Goal: Task Accomplishment & Management: Use online tool/utility

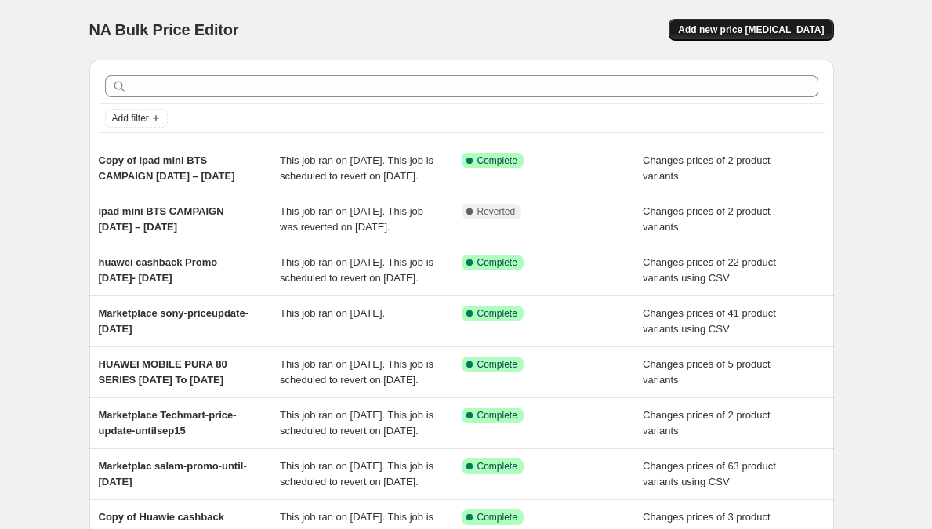
click at [743, 26] on span "Add new price [MEDICAL_DATA]" at bounding box center [751, 30] width 146 height 13
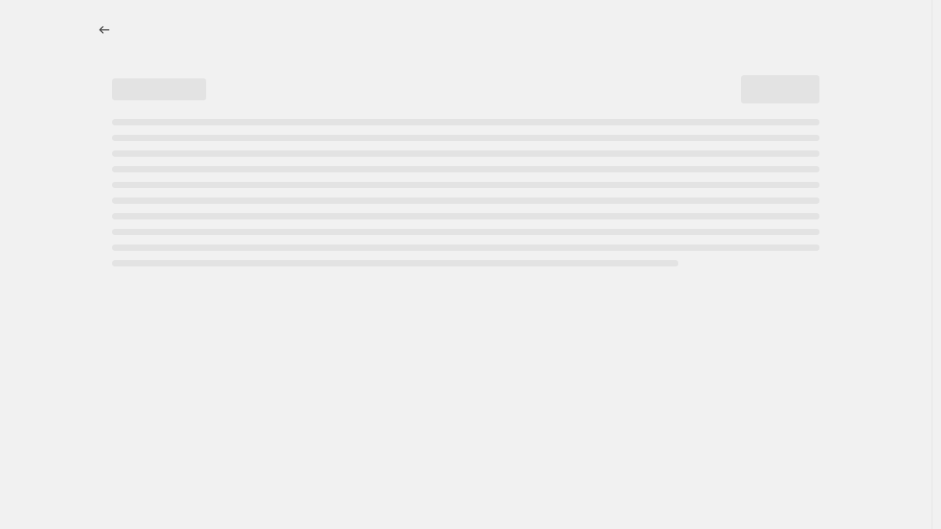
select select "percentage"
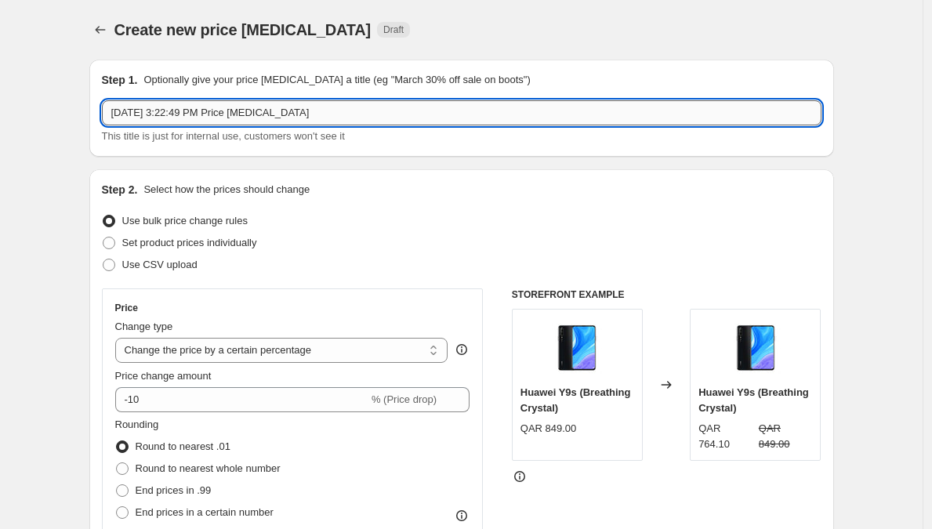
click at [588, 113] on input "[DATE] 3:22:49 PM Price [MEDICAL_DATA]" at bounding box center [462, 112] width 720 height 25
paste input "Samsung Galaxy S25 Ultra 5G in Titanium Jetblack"
paste input "07 and A17 Offer"
type input "A07 and A17 Offer"
click at [166, 257] on span "Use CSV upload" at bounding box center [159, 265] width 75 height 16
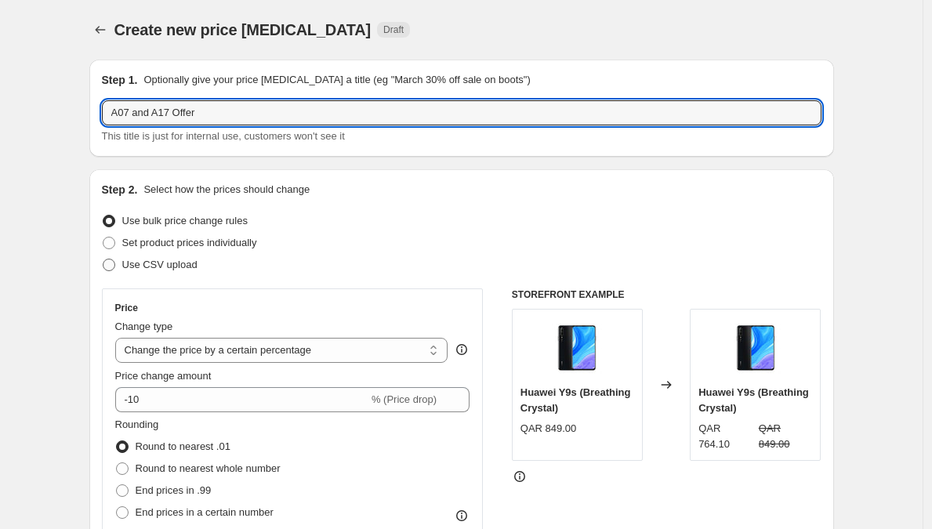
click at [104, 259] on input "Use CSV upload" at bounding box center [103, 259] width 1 height 1
radio input "true"
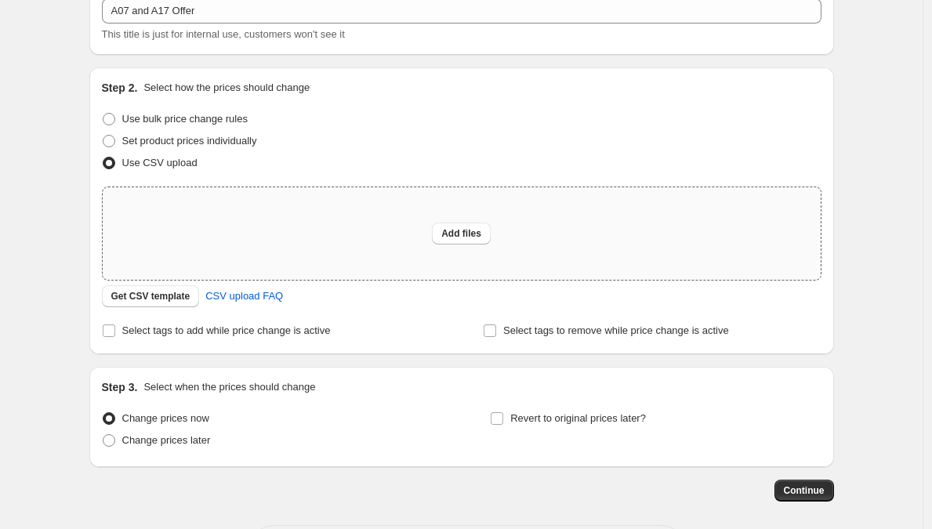
scroll to position [66, 0]
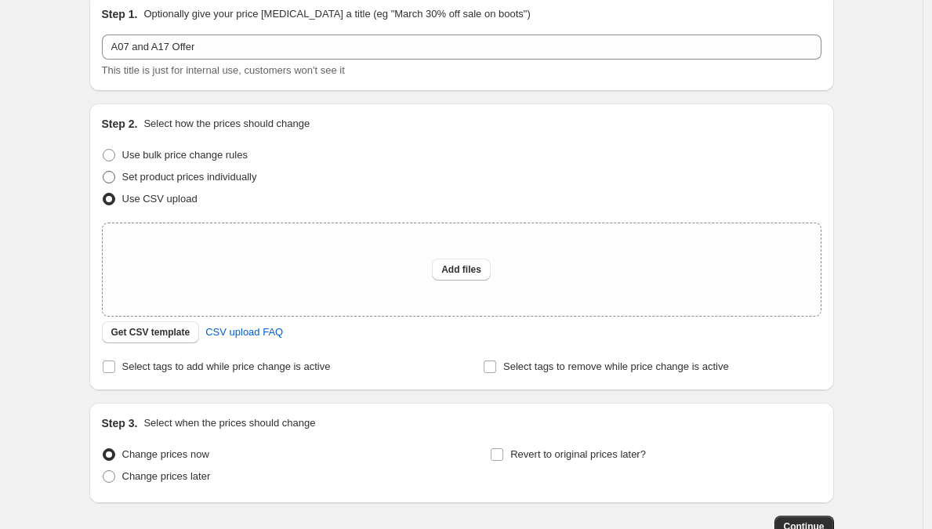
click at [213, 176] on span "Set product prices individually" at bounding box center [189, 177] width 135 height 12
click at [104, 172] on input "Set product prices individually" at bounding box center [103, 171] width 1 height 1
radio input "true"
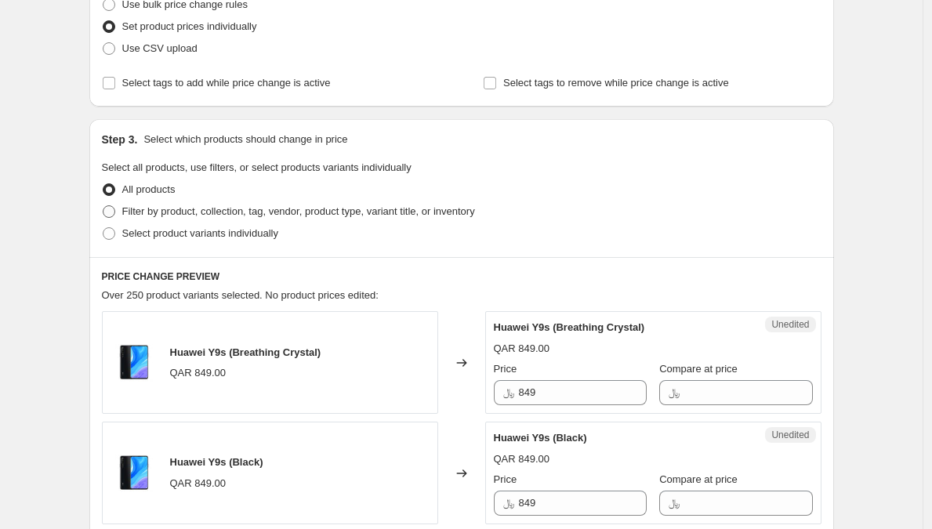
scroll to position [206, 0]
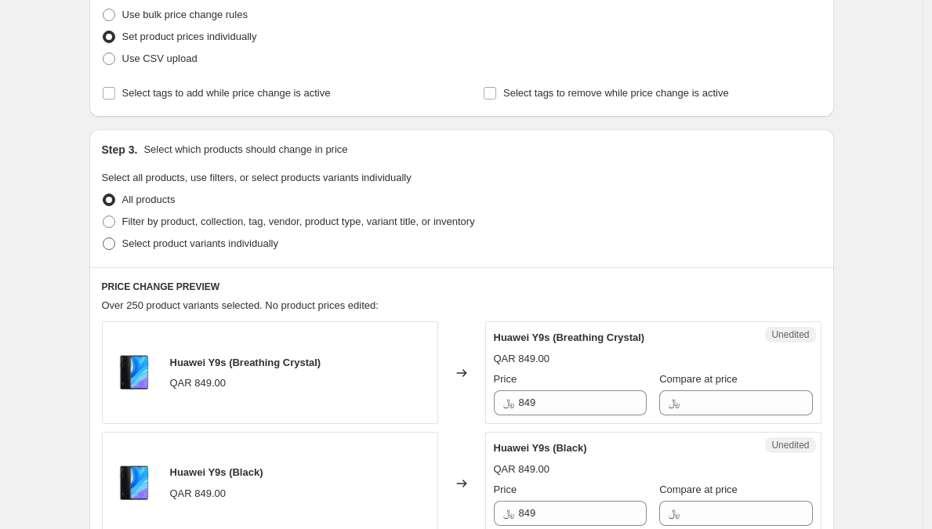
click at [218, 233] on label "Select product variants individually" at bounding box center [190, 244] width 176 height 22
click at [104, 238] on input "Select product variants individually" at bounding box center [103, 238] width 1 height 1
radio input "true"
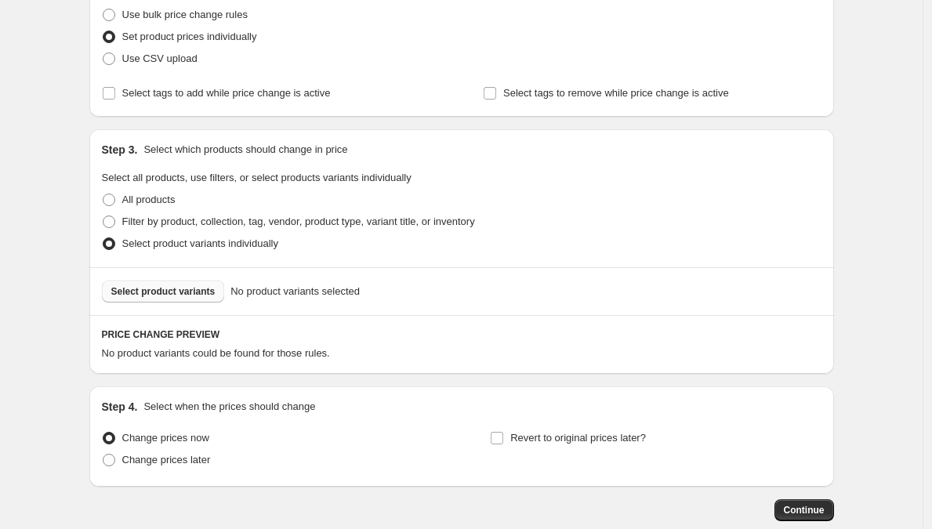
click at [192, 285] on span "Select product variants" at bounding box center [163, 291] width 104 height 13
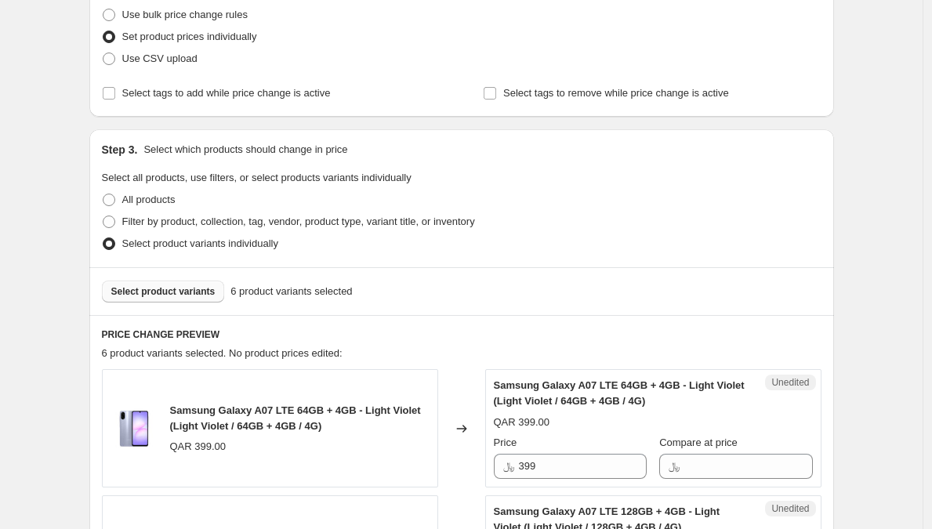
click at [213, 292] on span "Select product variants" at bounding box center [163, 291] width 104 height 13
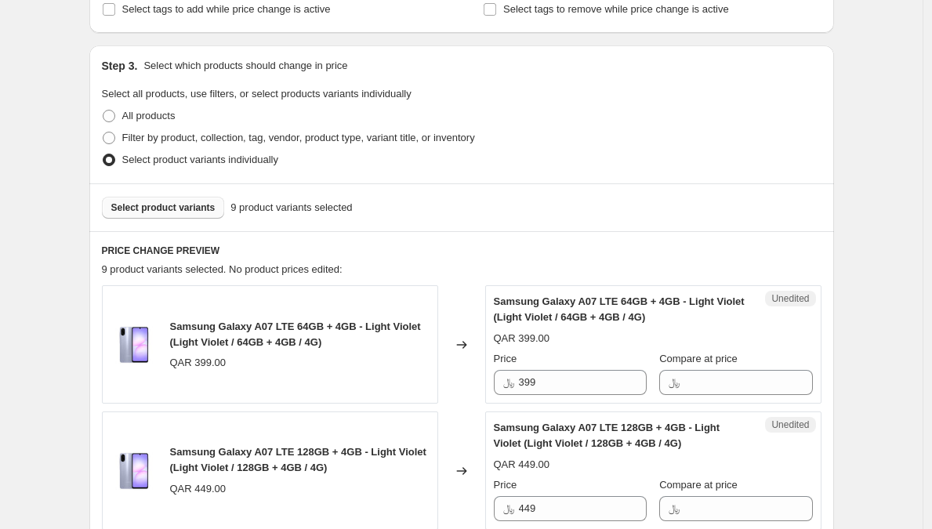
scroll to position [498, 0]
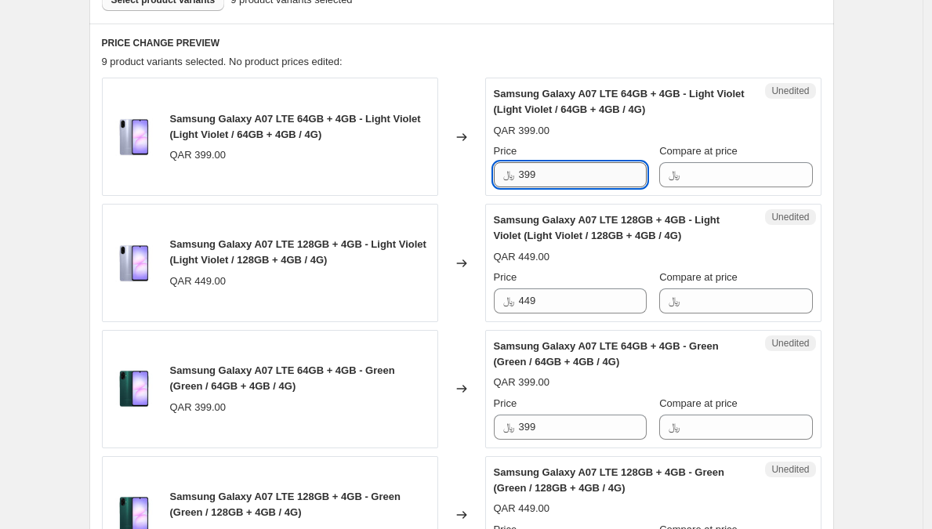
click at [623, 171] on input "399" at bounding box center [583, 174] width 128 height 25
paste input "4"
type input "349"
click at [587, 287] on div "Price ﷼ 449" at bounding box center [570, 292] width 153 height 44
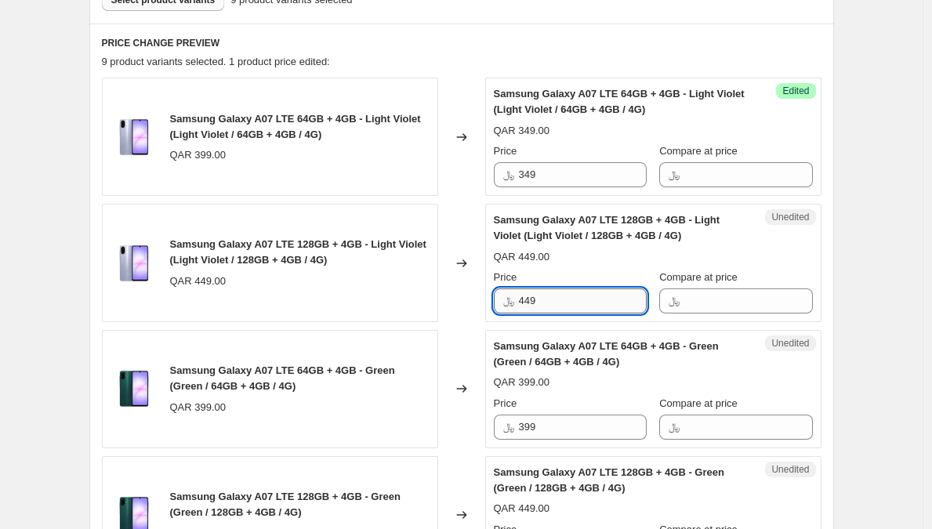
click at [589, 303] on input "449" at bounding box center [583, 301] width 128 height 25
paste input "399"
click at [890, 244] on div "Create new price [MEDICAL_DATA]. This page is ready Create new price [MEDICAL_D…" at bounding box center [461, 498] width 923 height 1992
click at [565, 307] on input "449" at bounding box center [583, 301] width 128 height 25
paste input "399"
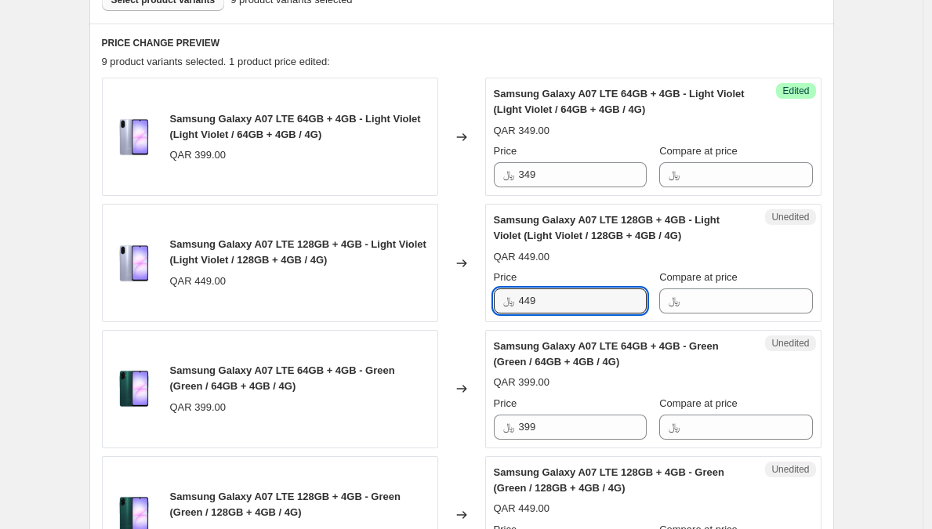
click at [845, 223] on div "Create new price [MEDICAL_DATA]. This page is ready Create new price [MEDICAL_D…" at bounding box center [462, 498] width 783 height 1992
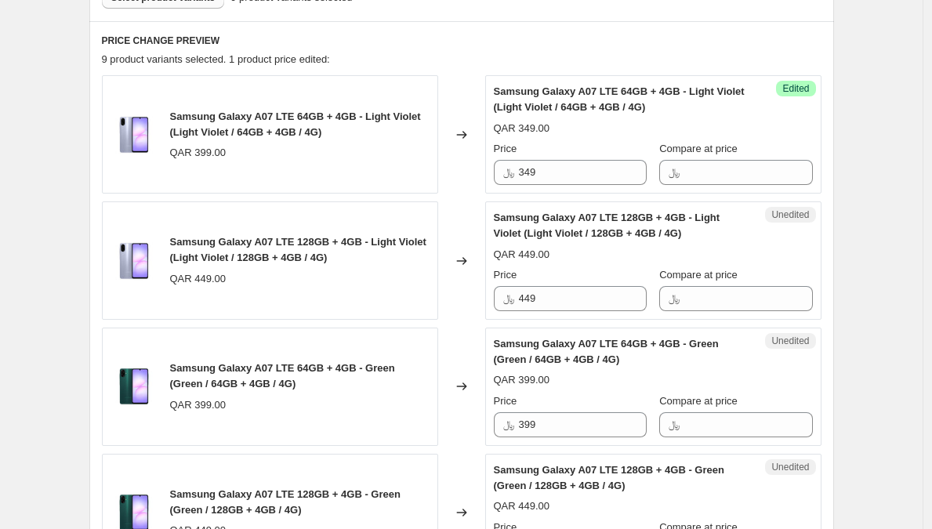
scroll to position [501, 0]
click at [534, 300] on input "449" at bounding box center [583, 297] width 128 height 25
paste input "399"
click at [525, 298] on input "399" at bounding box center [583, 297] width 128 height 25
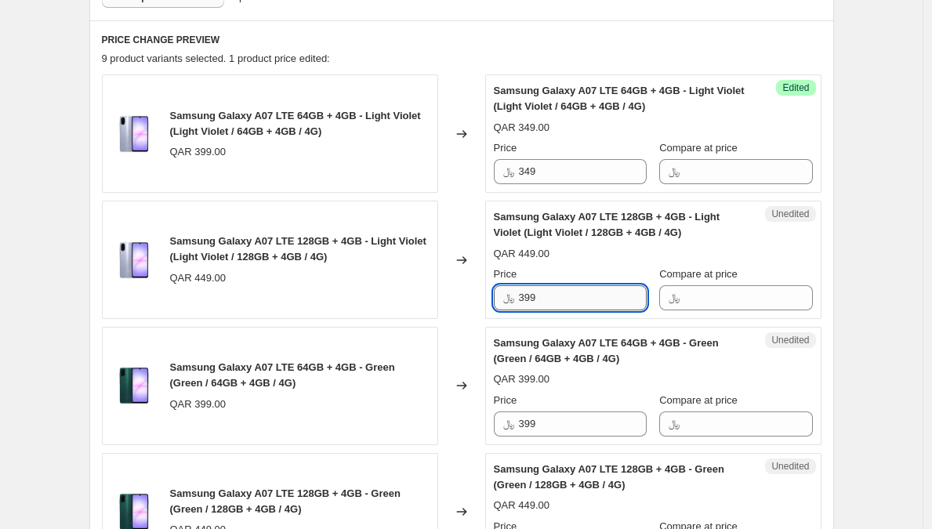
click at [578, 301] on input "399" at bounding box center [583, 297] width 128 height 25
type input "399"
click at [843, 154] on div "Create new price [MEDICAL_DATA]. This page is ready Create new price [MEDICAL_D…" at bounding box center [462, 495] width 783 height 1992
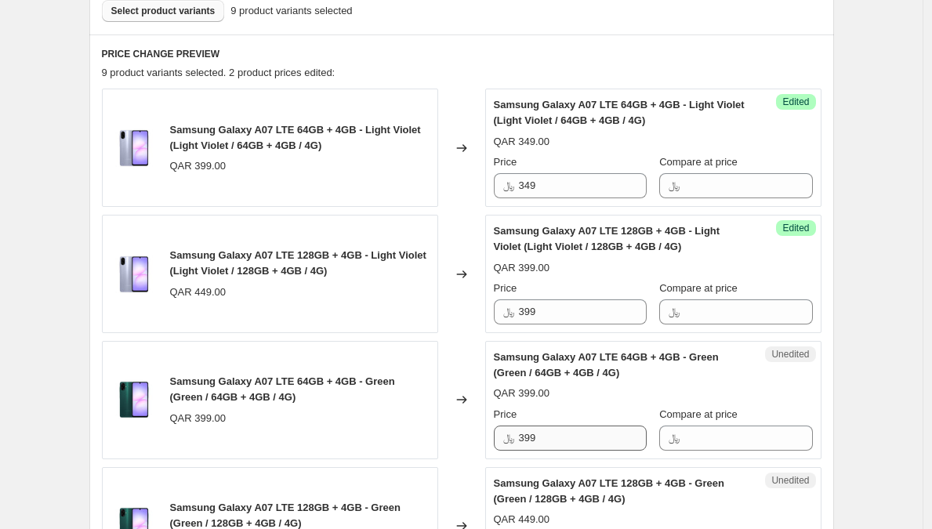
scroll to position [484, 0]
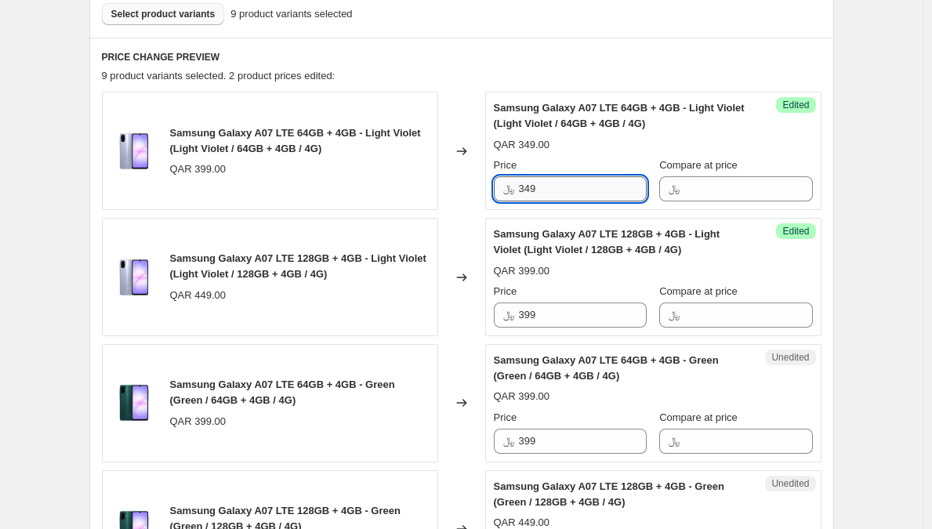
click at [590, 195] on input "349" at bounding box center [583, 188] width 128 height 25
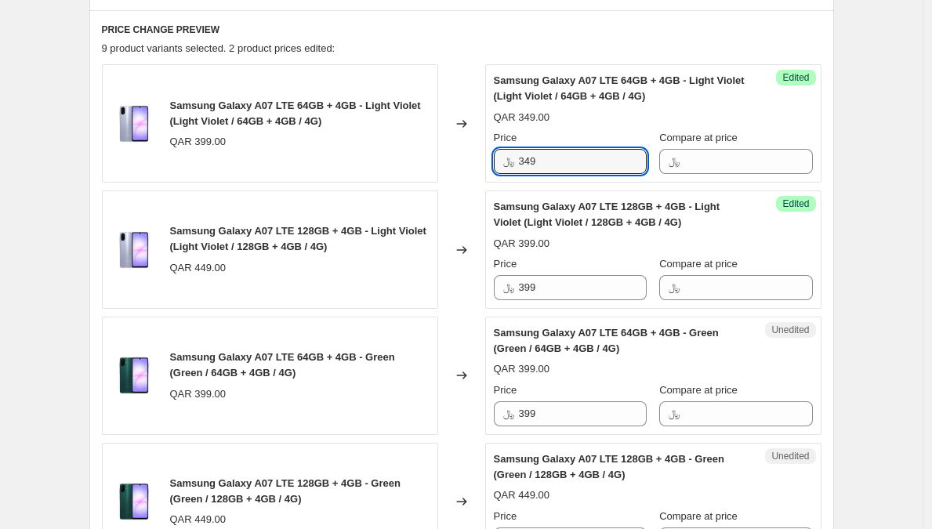
scroll to position [588, 0]
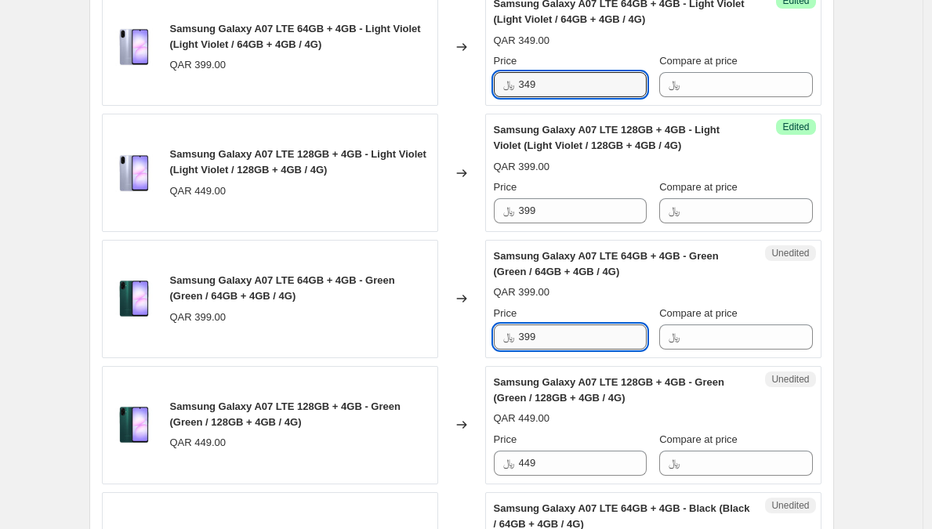
click at [561, 340] on input "399" at bounding box center [583, 337] width 128 height 25
paste input "4"
type input "349"
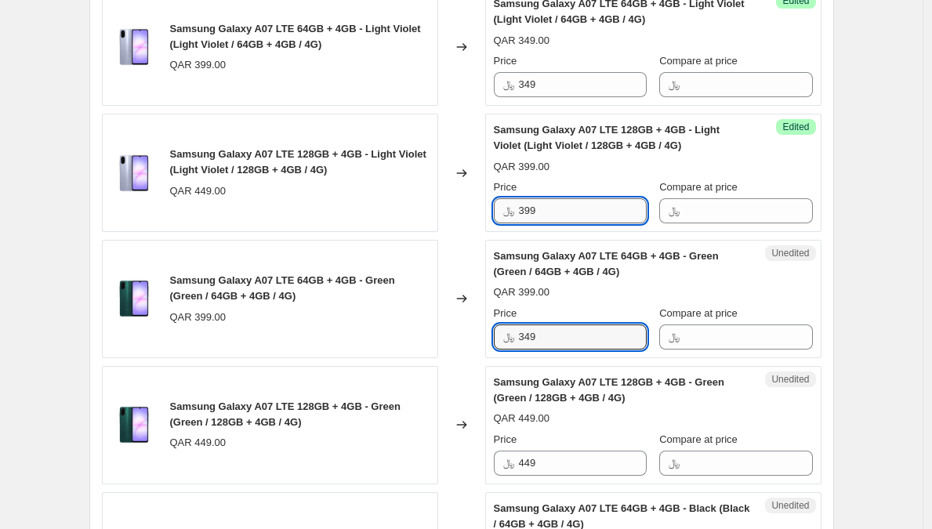
click at [569, 212] on input "399" at bounding box center [583, 210] width 128 height 25
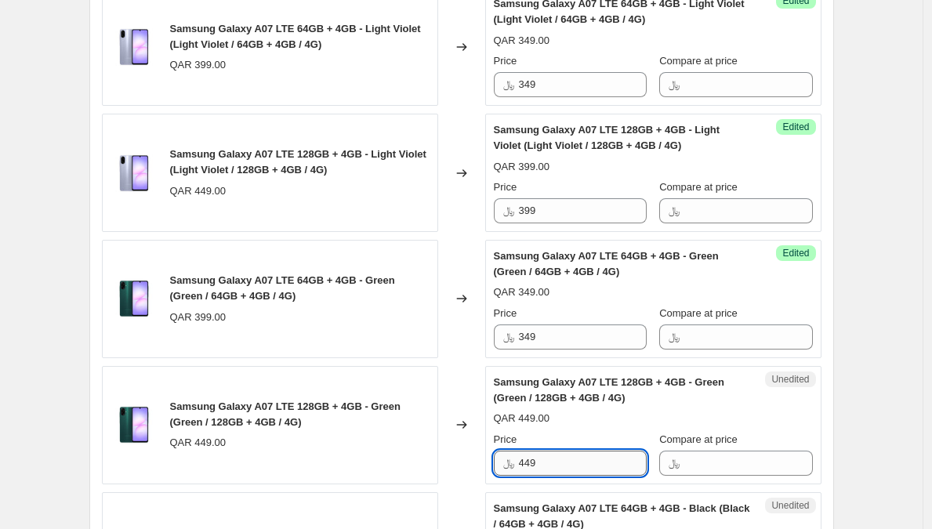
click at [599, 460] on input "449" at bounding box center [583, 463] width 128 height 25
paste input "39"
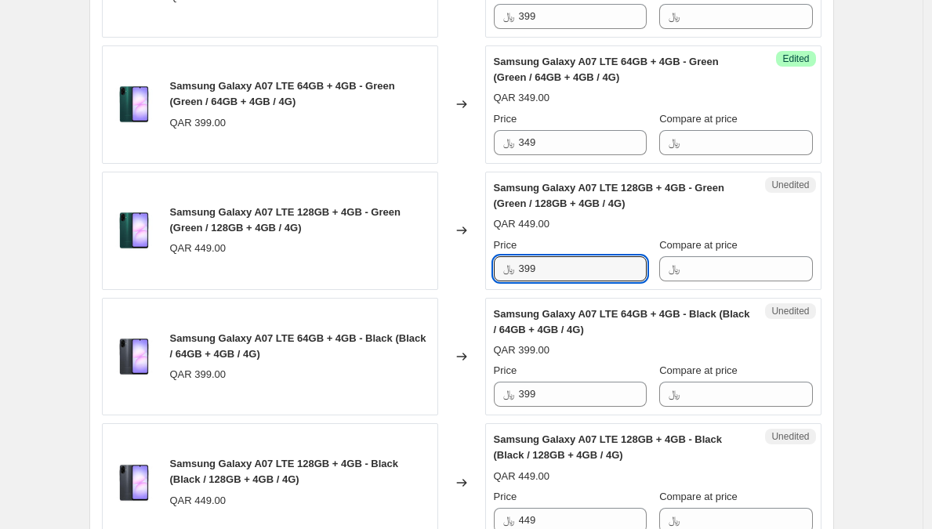
scroll to position [785, 0]
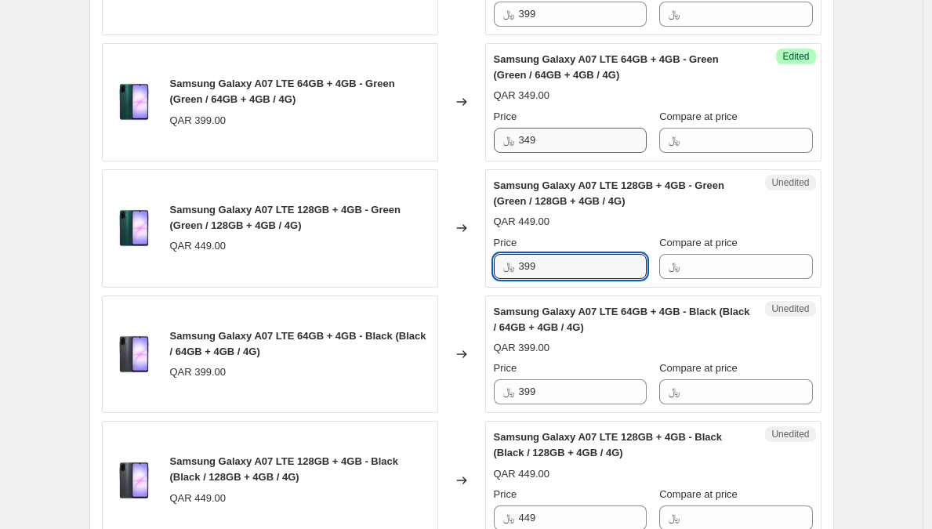
type input "399"
click at [578, 140] on input "349" at bounding box center [583, 140] width 128 height 25
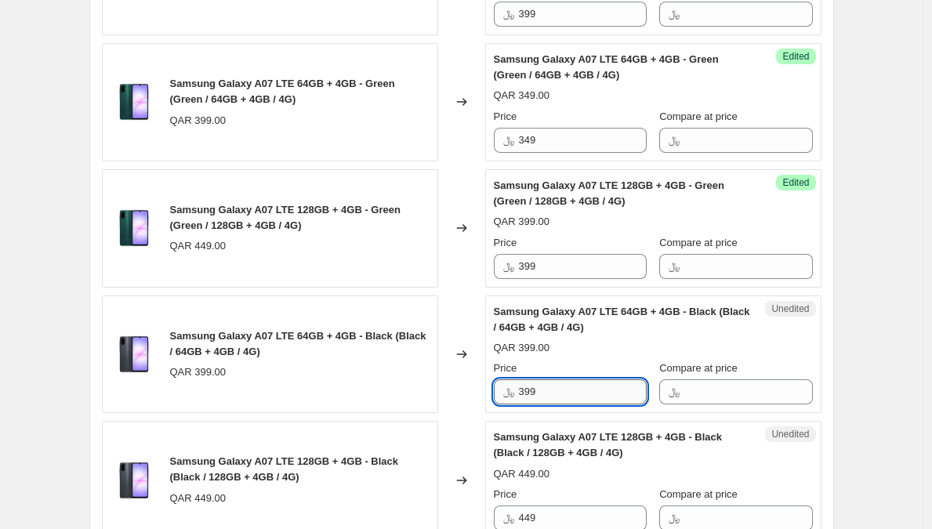
click at [566, 393] on input "399" at bounding box center [583, 392] width 128 height 25
paste input "4"
type input "349"
click at [564, 266] on input "399" at bounding box center [583, 266] width 128 height 25
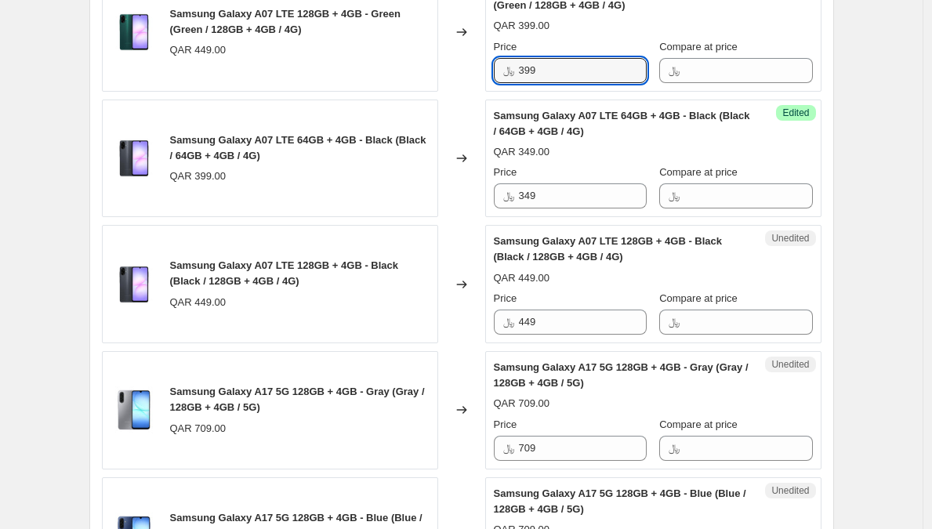
scroll to position [1000, 0]
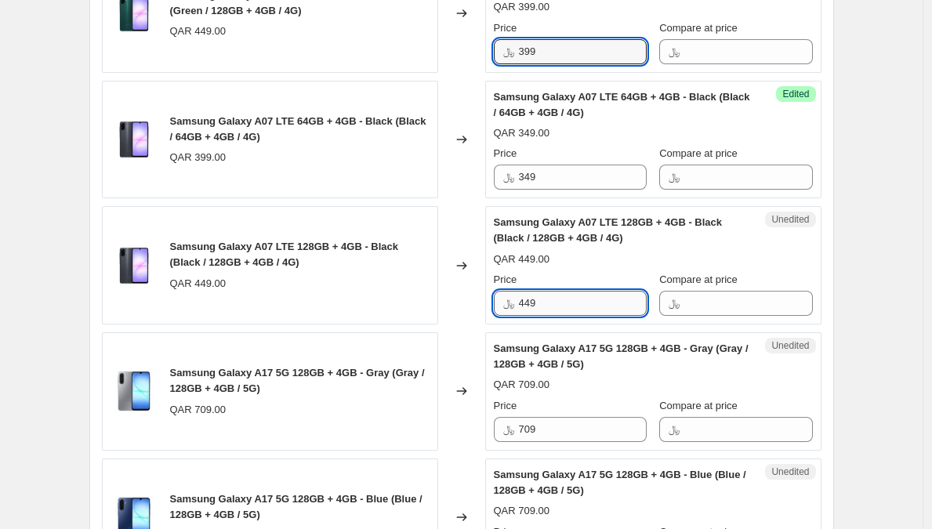
click at [572, 311] on input "449" at bounding box center [583, 303] width 128 height 25
paste input "39"
type input "399"
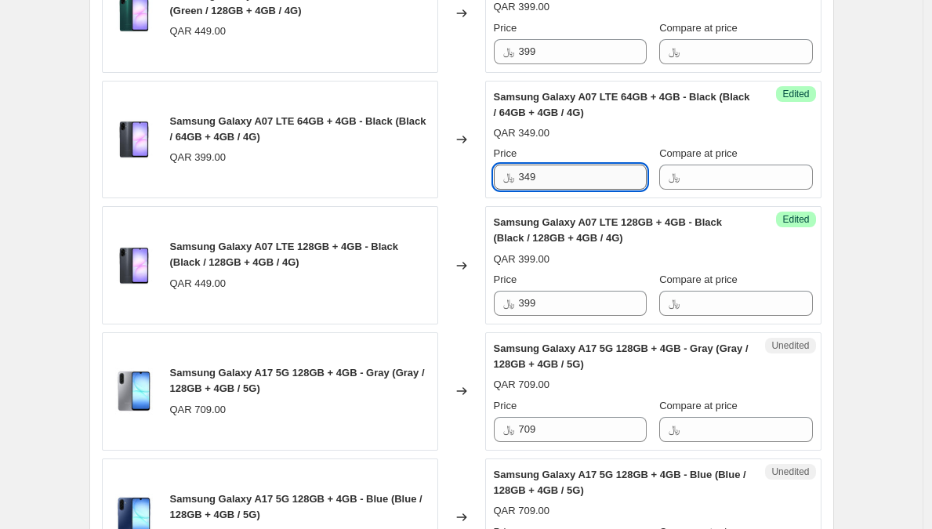
click at [553, 183] on input "349" at bounding box center [583, 177] width 128 height 25
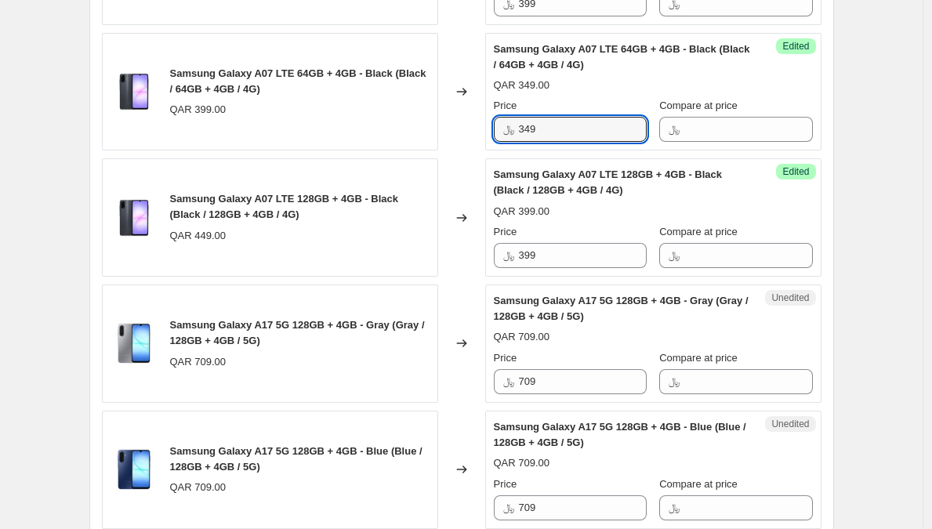
scroll to position [1219, 0]
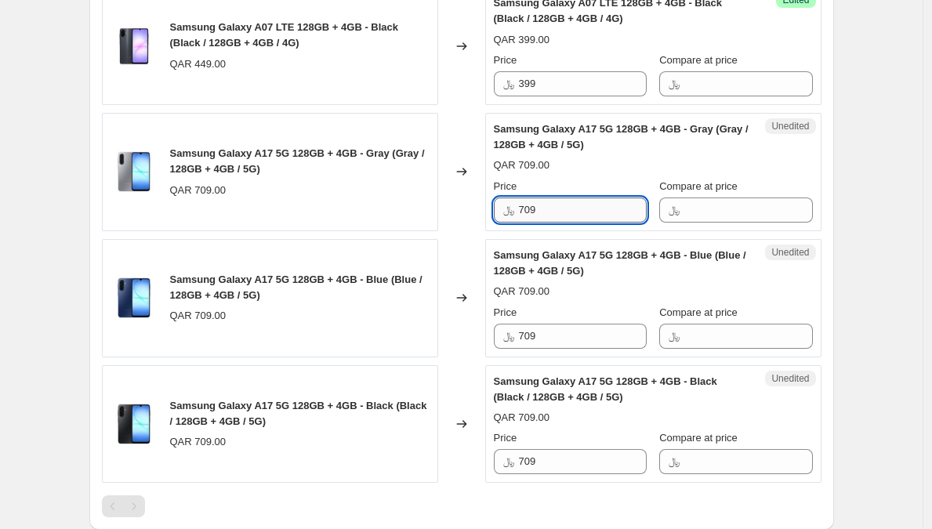
click at [543, 211] on input "709" at bounding box center [583, 210] width 128 height 25
paste input "62"
type input "629"
click at [563, 341] on input "709" at bounding box center [583, 336] width 128 height 25
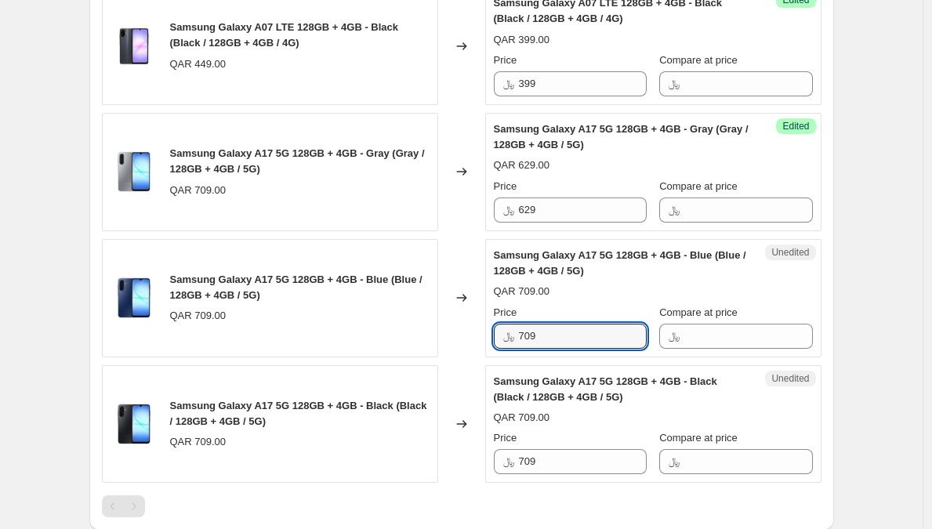
paste input "62"
type input "629"
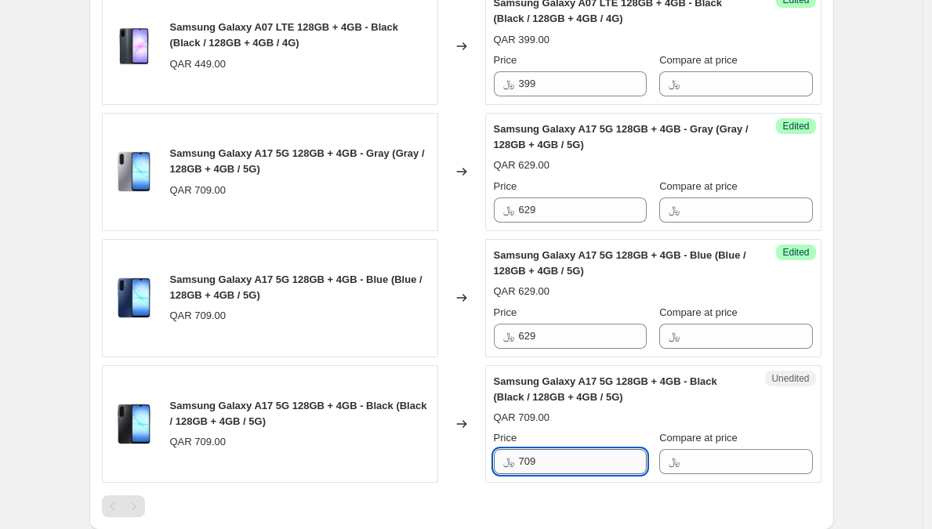
click at [558, 470] on input "709" at bounding box center [583, 461] width 128 height 25
paste input "62"
type input "629"
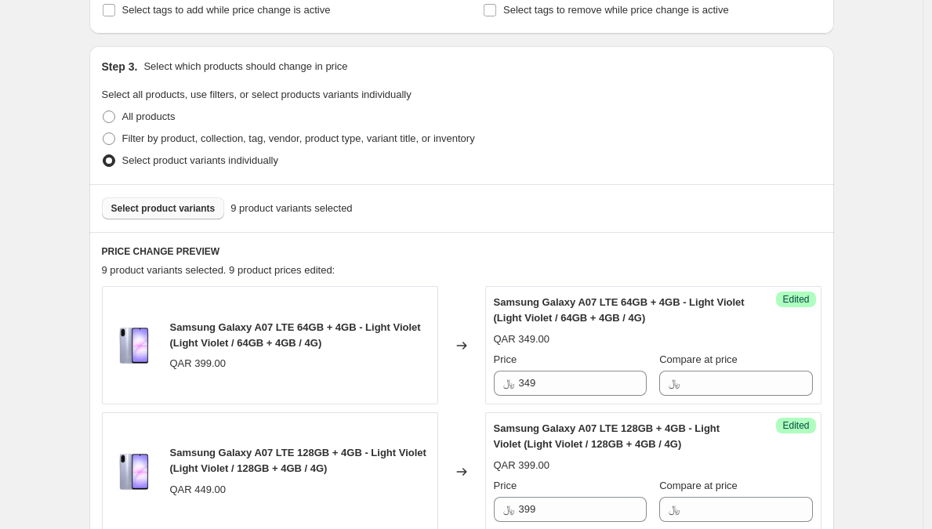
scroll to position [0, 0]
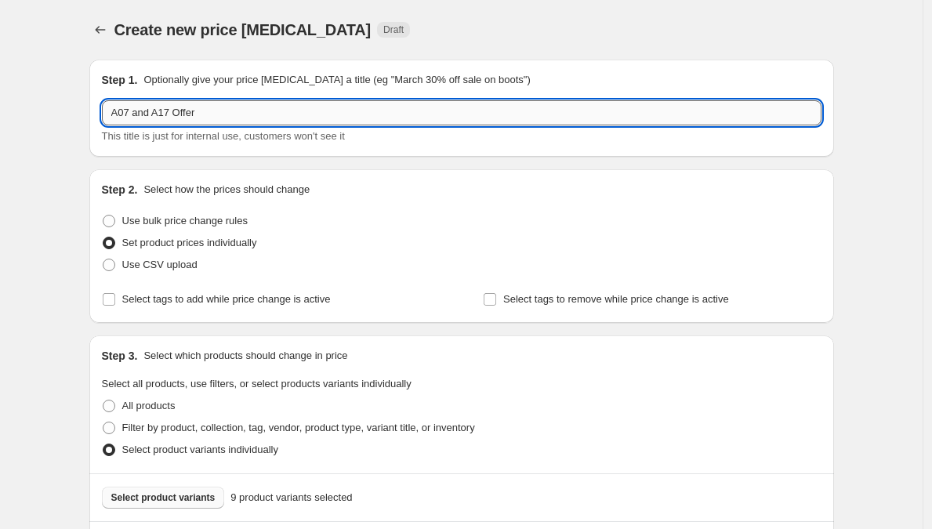
click at [222, 116] on input "A07 and A17 Offer" at bounding box center [462, 112] width 720 height 25
click at [105, 304] on span at bounding box center [109, 299] width 14 height 14
click at [105, 304] on input "Select tags to add while price change is active" at bounding box center [109, 299] width 13 height 13
checkbox input "true"
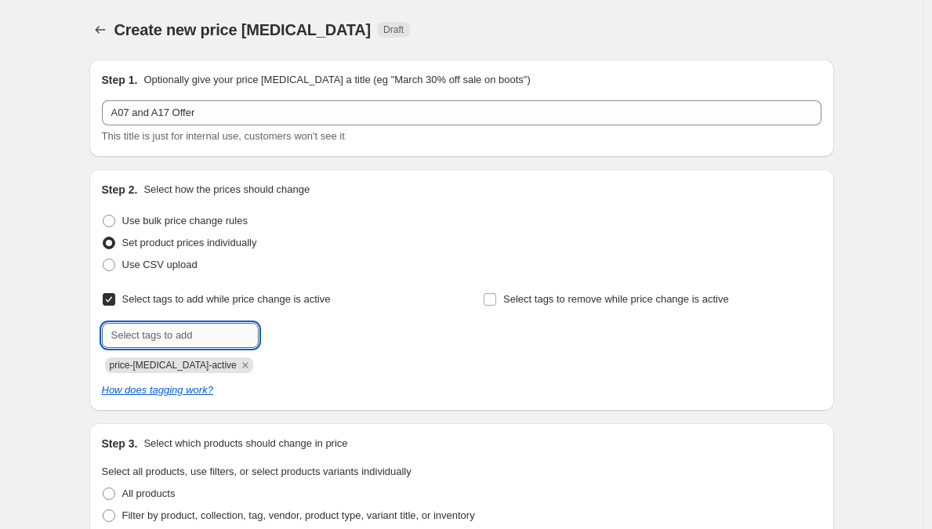
click at [175, 337] on input "text" at bounding box center [180, 335] width 157 height 25
paste input "A07 and A17 Offer"
type input "A07 and A17 Offer"
click at [320, 336] on span "A07 and A17 ..." at bounding box center [325, 334] width 67 height 11
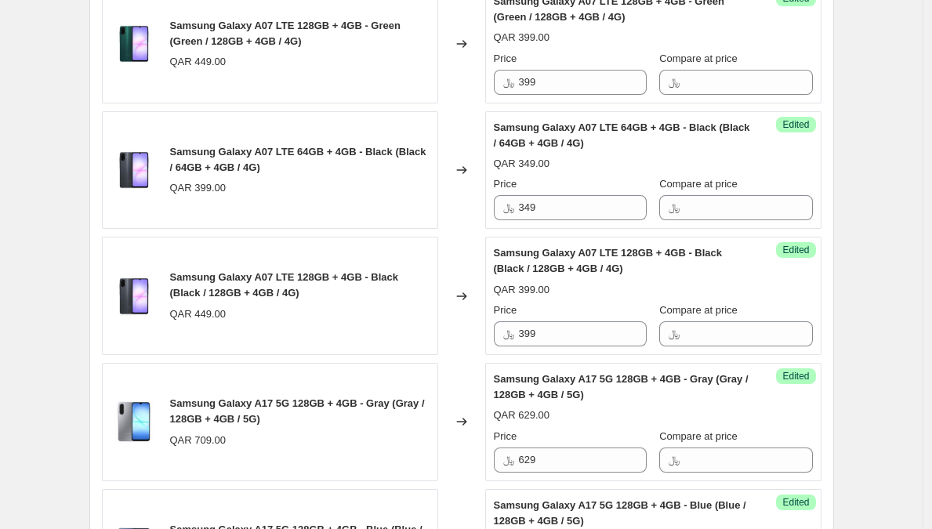
scroll to position [1440, 0]
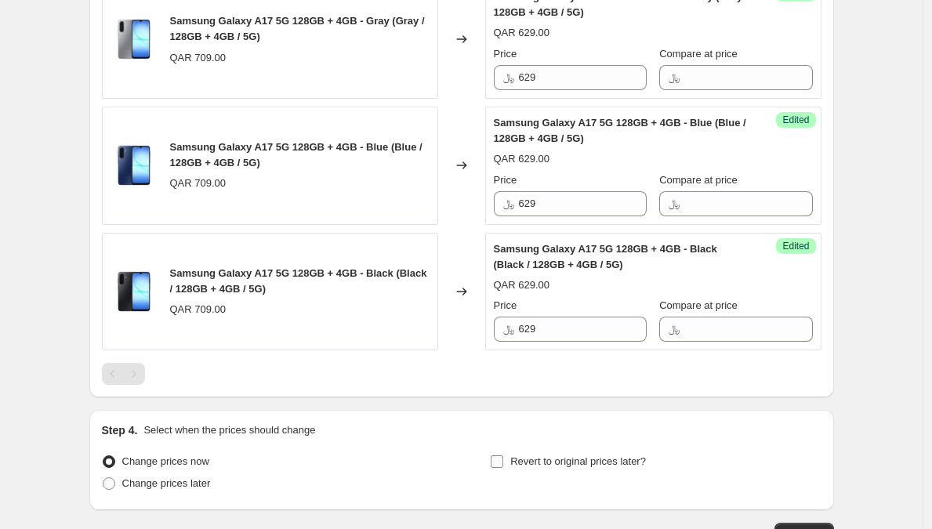
click at [503, 460] on input "Revert to original prices later?" at bounding box center [497, 462] width 13 height 13
checkbox input "true"
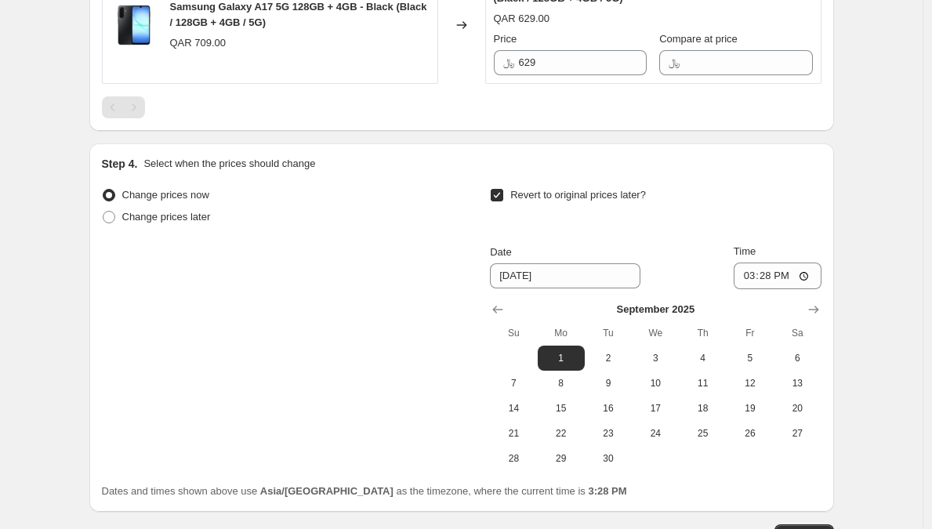
scroll to position [1804, 0]
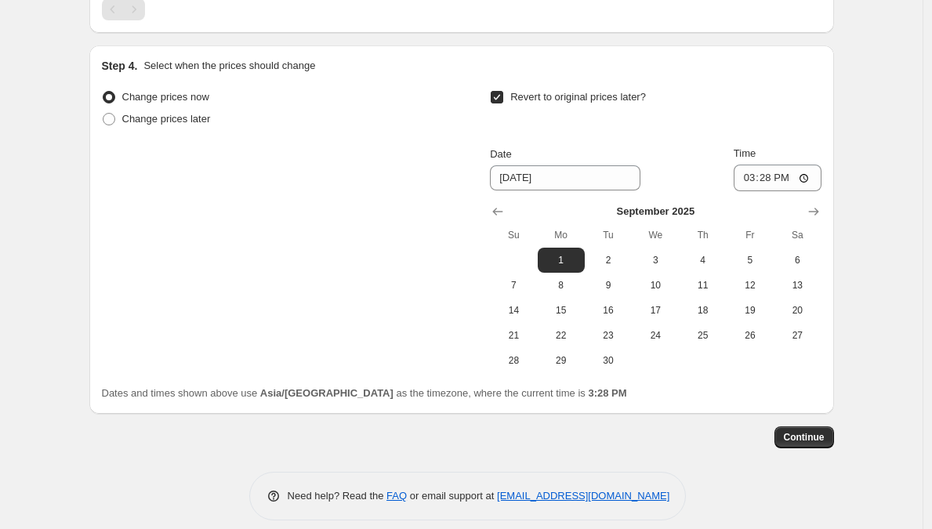
click at [804, 224] on th "Sa" at bounding box center [797, 235] width 47 height 25
click at [822, 213] on icon "Show next month, October 2025" at bounding box center [814, 212] width 16 height 16
click at [557, 343] on button "20" at bounding box center [561, 335] width 47 height 25
click at [605, 340] on span "21" at bounding box center [608, 335] width 35 height 13
type input "[DATE]"
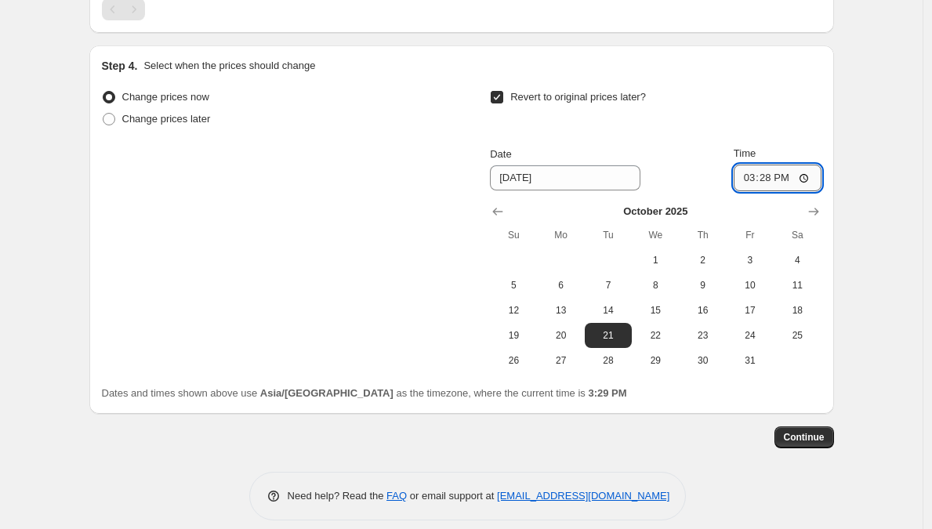
click at [747, 180] on input "15:28" at bounding box center [778, 178] width 88 height 27
type input "00:00"
click at [811, 439] on span "Continue" at bounding box center [804, 437] width 41 height 13
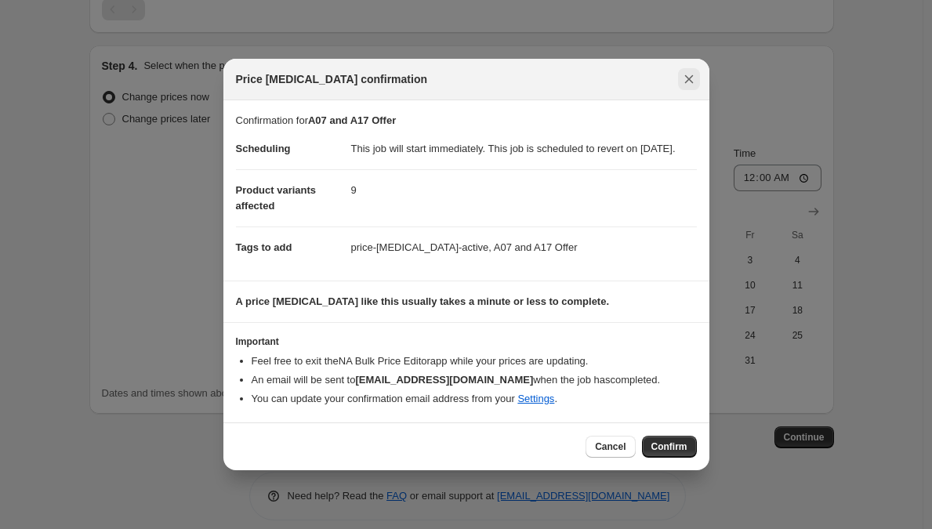
click at [695, 77] on icon "Close" at bounding box center [689, 79] width 16 height 16
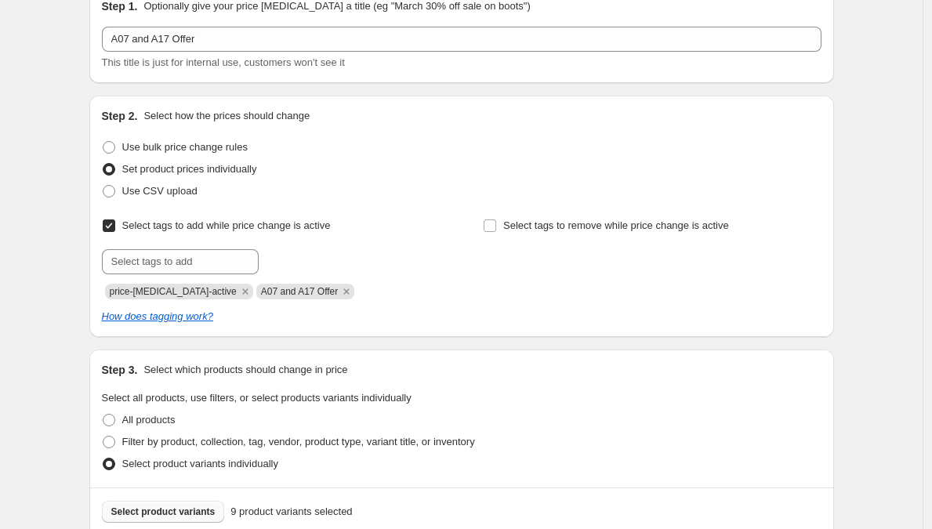
scroll to position [0, 0]
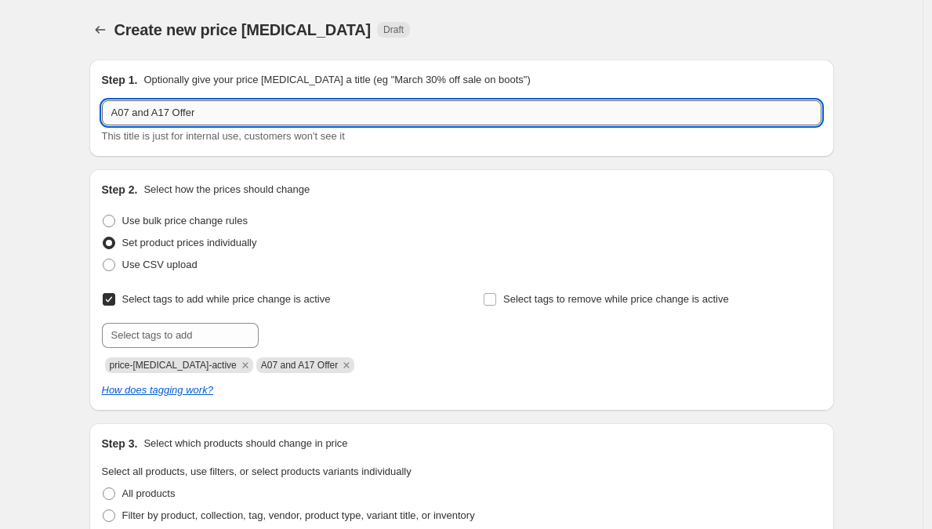
click at [311, 111] on input "A07 and A17 Offer" at bounding box center [462, 112] width 720 height 25
paste input "[DATE] – [DATE]"
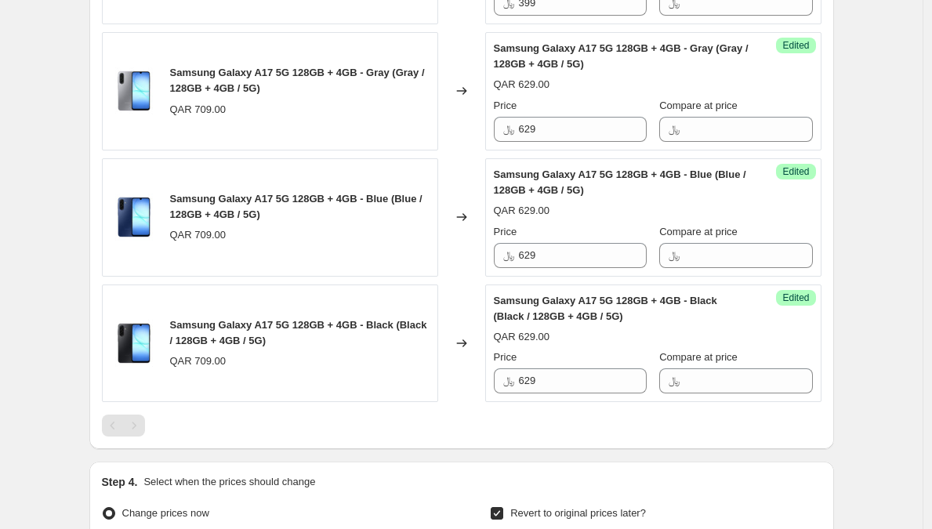
scroll to position [1819, 0]
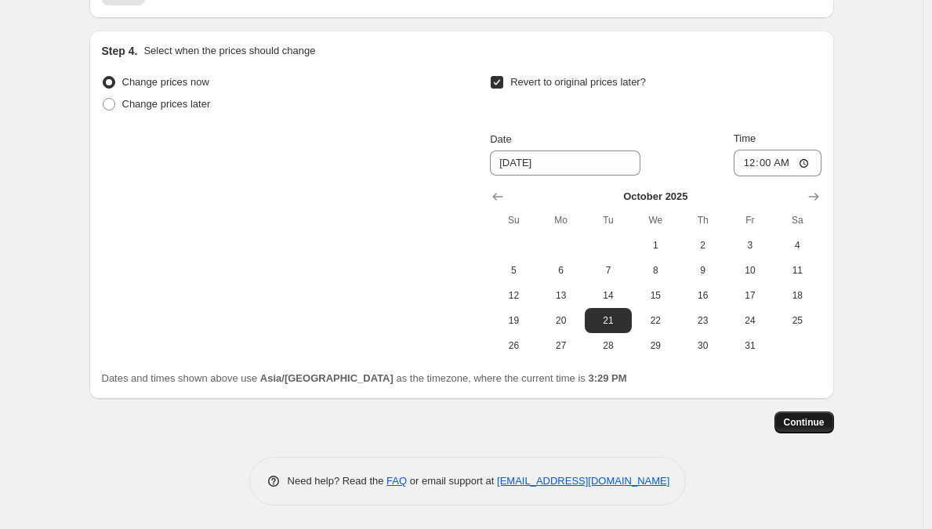
type input "A07 and A17 Offer [DATE] – [DATE]"
click at [780, 416] on button "Continue" at bounding box center [805, 423] width 60 height 22
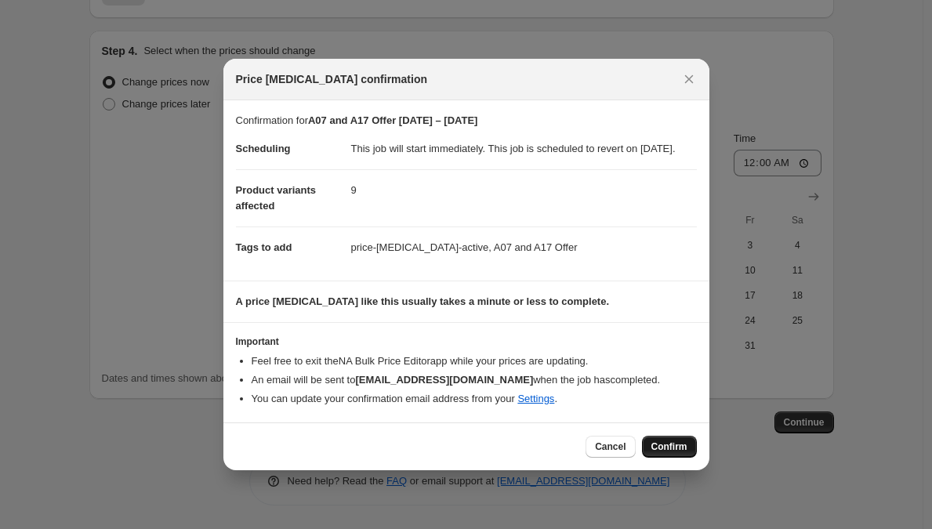
click at [652, 453] on span "Confirm" at bounding box center [670, 447] width 36 height 13
